Goal: Information Seeking & Learning: Learn about a topic

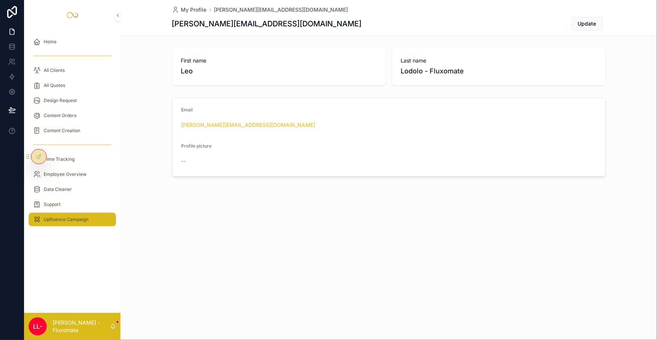
click at [55, 216] on span "Upfluence Campaign" at bounding box center [66, 219] width 45 height 6
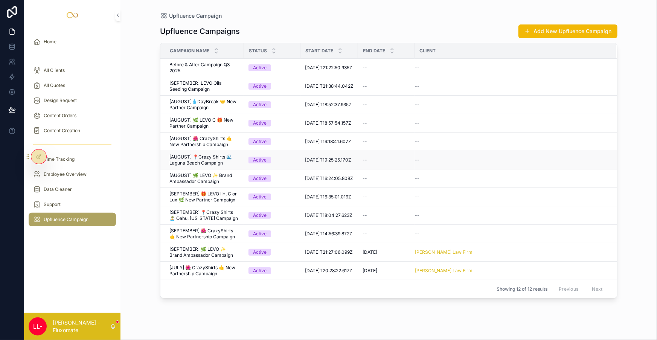
click at [199, 154] on span "[AUGUST] 📍Crazy Shirts 🌊 Laguna Beach Campaign" at bounding box center [204, 160] width 70 height 12
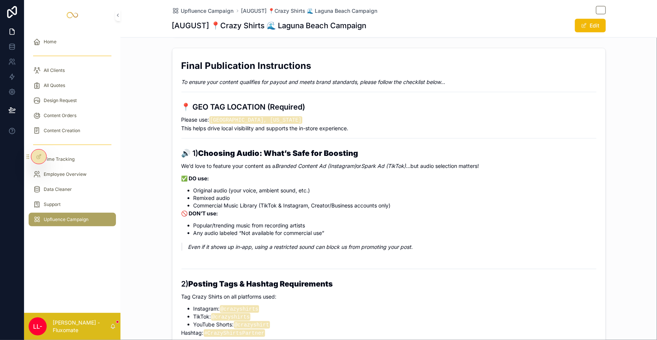
scroll to position [274, 0]
click at [598, 10] on icon "scrollable content" at bounding box center [601, 10] width 6 height 6
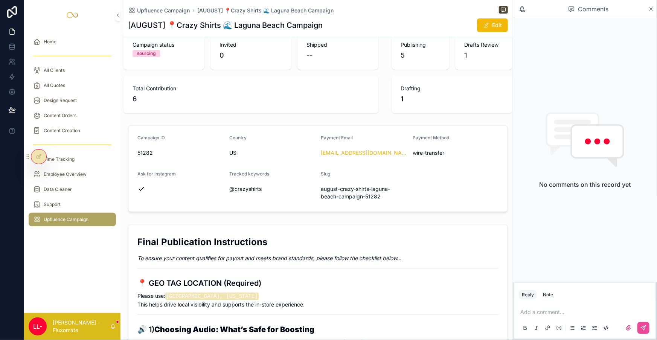
scroll to position [68, 0]
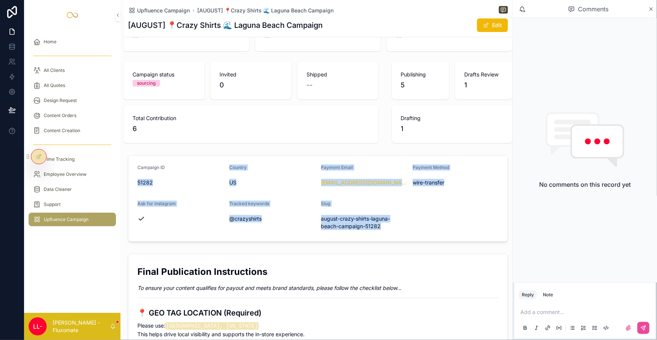
drag, startPoint x: 384, startPoint y: 188, endPoint x: 131, endPoint y: 151, distance: 254.9
click at [131, 155] on form "Campaign ID 51282 Country US Payment Email [EMAIL_ADDRESS][DOMAIN_NAME] Payment…" at bounding box center [317, 198] width 379 height 86
click at [143, 164] on div "Campaign ID 51282" at bounding box center [180, 176] width 86 height 24
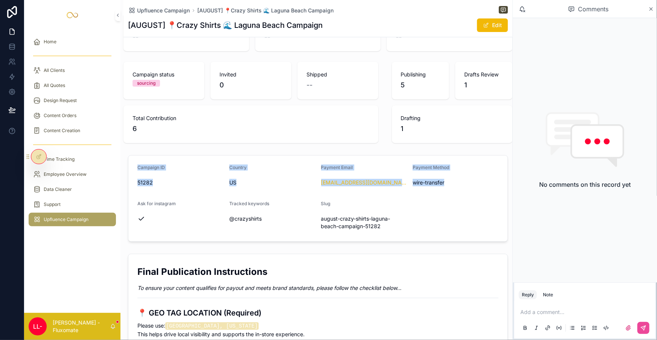
drag, startPoint x: 125, startPoint y: 134, endPoint x: 448, endPoint y: 198, distance: 328.9
click at [448, 198] on div "Campaign ID 51282 Country US Payment Email [EMAIL_ADDRESS][DOMAIN_NAME] Payment…" at bounding box center [317, 198] width 389 height 93
click at [449, 194] on form "Campaign ID 51282 Country US Payment Email [EMAIL_ADDRESS][DOMAIN_NAME] Payment…" at bounding box center [317, 198] width 379 height 86
drag, startPoint x: 449, startPoint y: 194, endPoint x: 131, endPoint y: 132, distance: 323.9
click at [131, 155] on form "Campaign ID 51282 Country US Payment Email [EMAIL_ADDRESS][DOMAIN_NAME] Payment…" at bounding box center [317, 198] width 379 height 86
